Goal: Check status

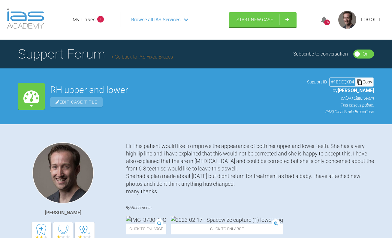
click at [76, 20] on link "My Cases" at bounding box center [84, 20] width 23 height 8
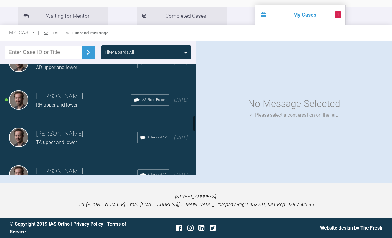
scroll to position [360, 0]
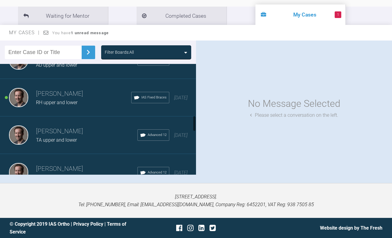
click at [70, 102] on span "RH upper and lower" at bounding box center [56, 103] width 41 height 6
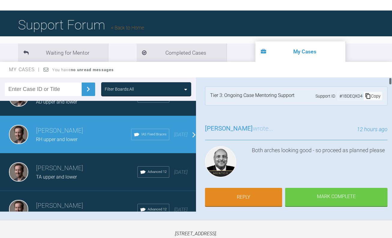
scroll to position [0, 0]
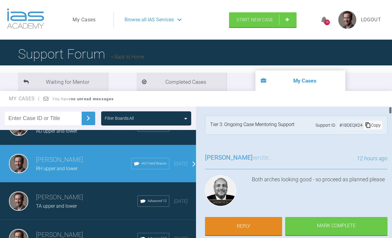
click at [325, 21] on div "56" at bounding box center [327, 23] width 6 height 6
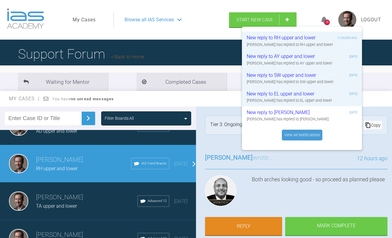
click at [304, 131] on link "View All Notifications" at bounding box center [302, 135] width 41 height 11
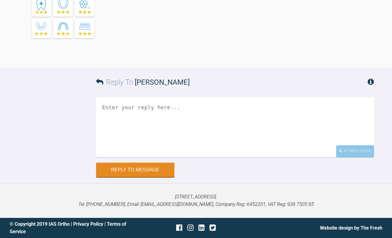
scroll to position [5080, 0]
drag, startPoint x: 128, startPoint y: 101, endPoint x: 275, endPoint y: 94, distance: 147.6
drag, startPoint x: 242, startPoint y: 115, endPoint x: 114, endPoint y: 98, distance: 129.1
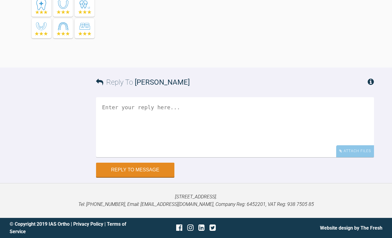
drag, startPoint x: 138, startPoint y: 70, endPoint x: 233, endPoint y: 67, distance: 95.2
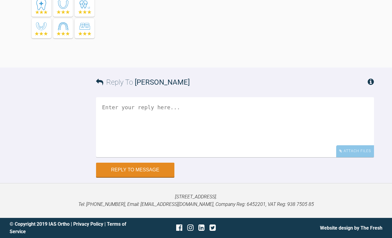
drag, startPoint x: 259, startPoint y: 67, endPoint x: 128, endPoint y: 69, distance: 130.3
drag, startPoint x: 216, startPoint y: 91, endPoint x: 161, endPoint y: 91, distance: 55.8
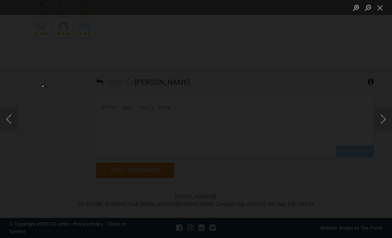
scroll to position [4930, 0]
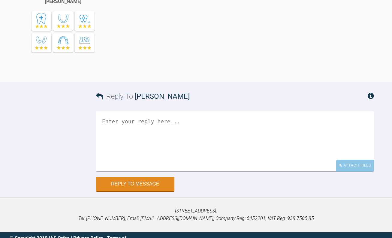
scroll to position [1688, 0]
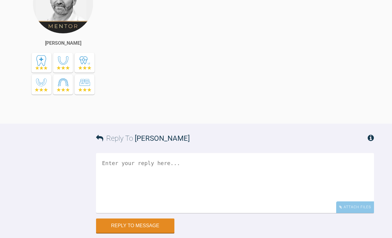
drag, startPoint x: 214, startPoint y: 84, endPoint x: 215, endPoint y: 97, distance: 12.4
drag, startPoint x: 201, startPoint y: 92, endPoint x: 137, endPoint y: 82, distance: 65.0
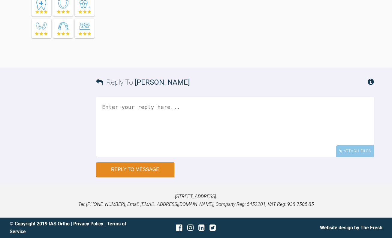
scroll to position [1778, 0]
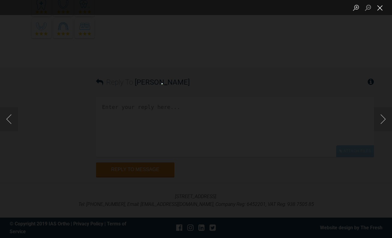
click at [382, 8] on button "Close lightbox" at bounding box center [380, 7] width 12 height 11
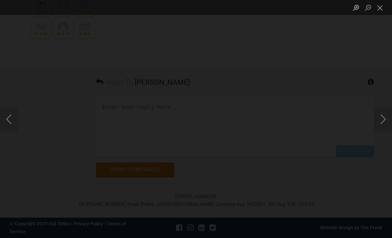
click at [226, 5] on div "Lightbox" at bounding box center [196, 7] width 392 height 15
click at [380, 10] on button "Close lightbox" at bounding box center [380, 7] width 12 height 11
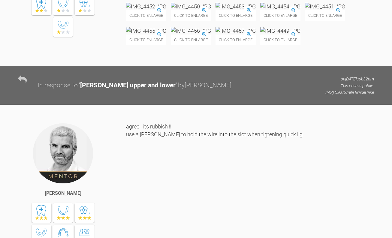
scroll to position [1298, 0]
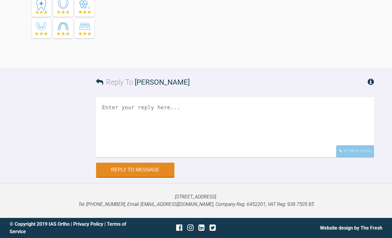
scroll to position [4419, 0]
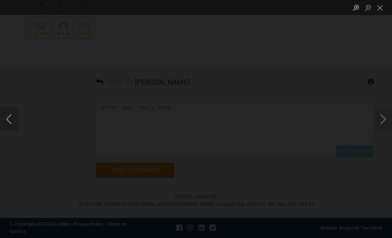
click at [6, 122] on button "Previous image" at bounding box center [9, 119] width 18 height 24
click at [6, 119] on button "Previous image" at bounding box center [9, 119] width 18 height 24
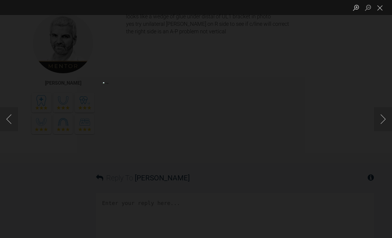
scroll to position [4328, 0]
click at [380, 120] on button "Next image" at bounding box center [383, 119] width 18 height 24
click at [144, 19] on div "Lightbox" at bounding box center [196, 119] width 392 height 238
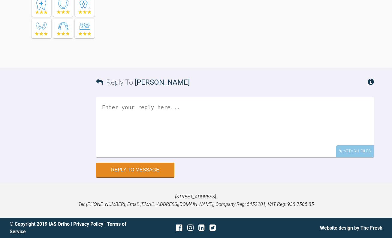
scroll to position [5079, 0]
